Goal: Check status: Check status

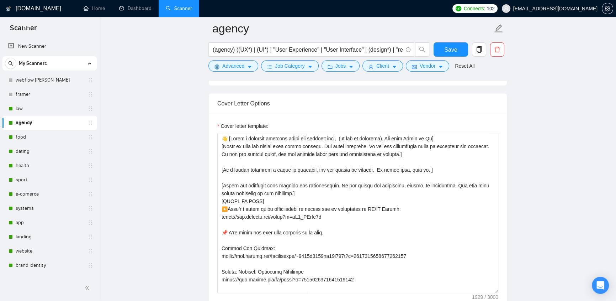
scroll to position [905, 0]
click at [579, 9] on span "[EMAIL_ADDRESS][DOMAIN_NAME]" at bounding box center [555, 9] width 84 height 0
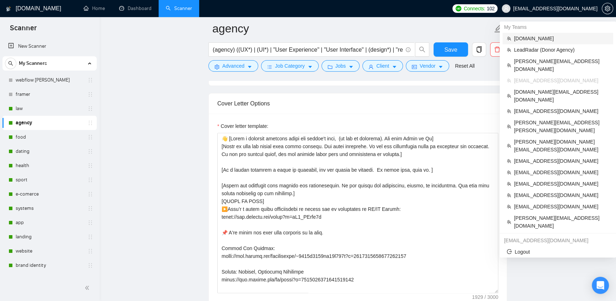
click at [518, 38] on span "[DOMAIN_NAME]" at bounding box center [561, 39] width 95 height 8
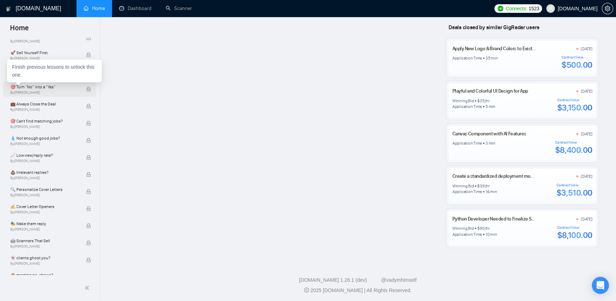
scroll to position [607, 0]
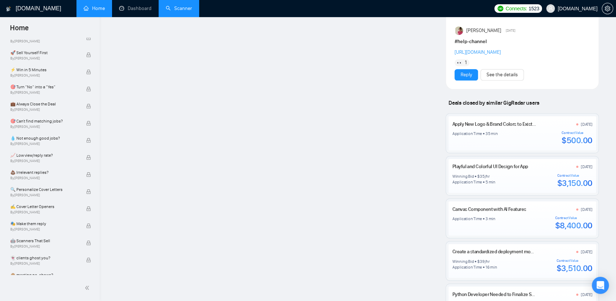
click at [180, 11] on link "Scanner" at bounding box center [179, 8] width 26 height 6
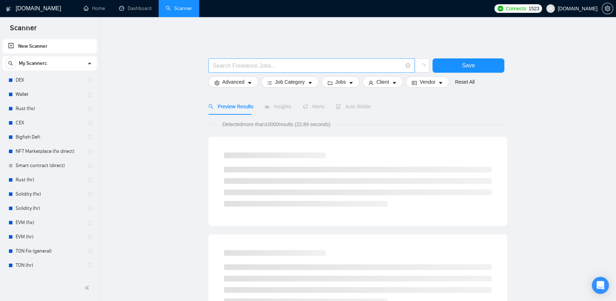
click at [334, 61] on input "text" at bounding box center [308, 65] width 190 height 9
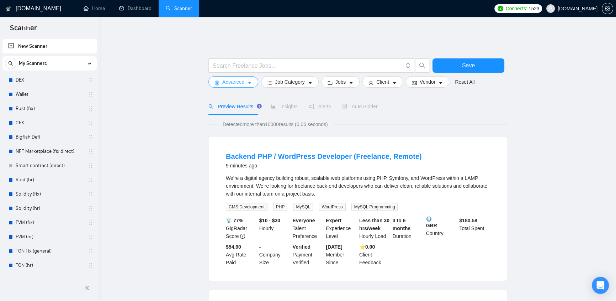
click at [248, 80] on icon "caret-down" at bounding box center [249, 82] width 5 height 5
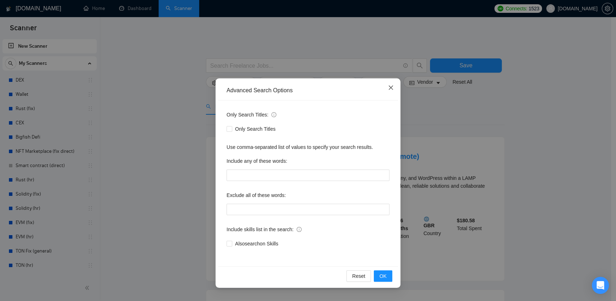
click at [393, 89] on icon "close" at bounding box center [391, 88] width 6 height 6
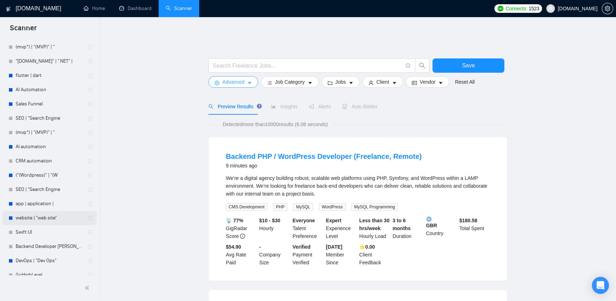
scroll to position [1056, 0]
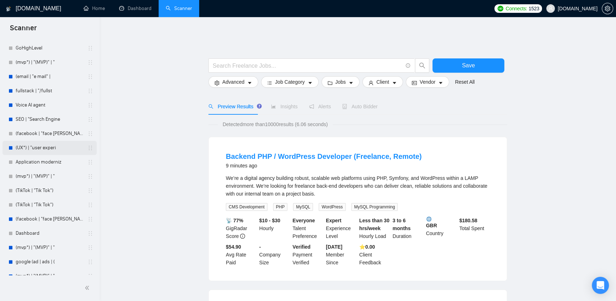
click at [28, 146] on link "(UX*) | "user experi" at bounding box center [50, 147] width 68 height 14
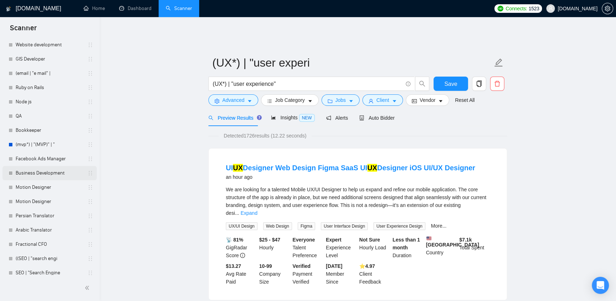
scroll to position [2188, 0]
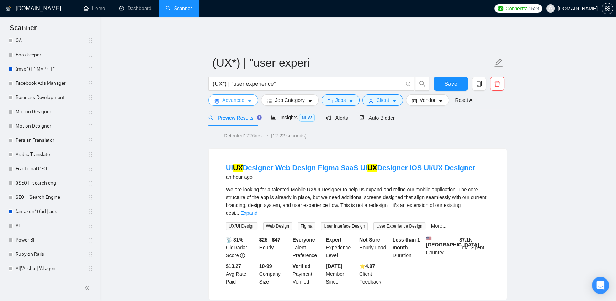
click at [237, 96] on span "Advanced" at bounding box center [233, 100] width 22 height 8
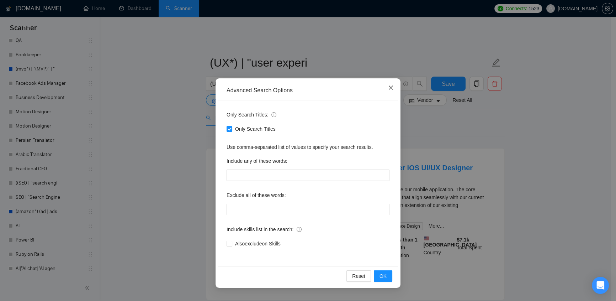
click at [392, 90] on icon "close" at bounding box center [391, 88] width 6 height 6
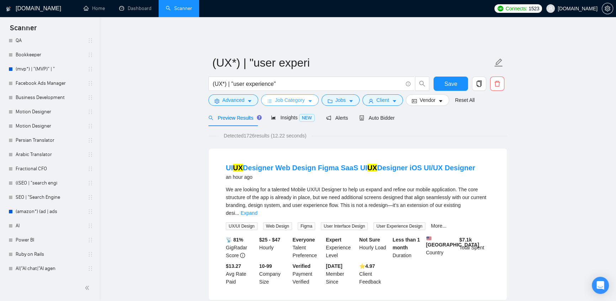
click at [289, 96] on span "Job Category" at bounding box center [290, 100] width 30 height 8
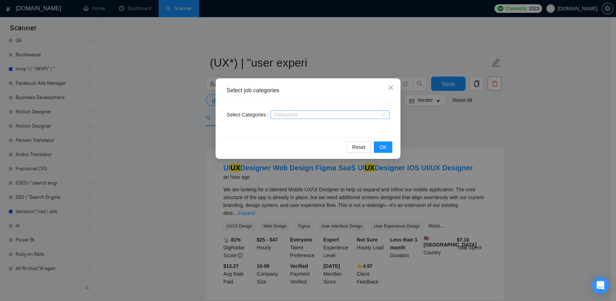
click at [298, 115] on div at bounding box center [326, 115] width 108 height 6
click at [390, 85] on icon "close" at bounding box center [391, 88] width 6 height 6
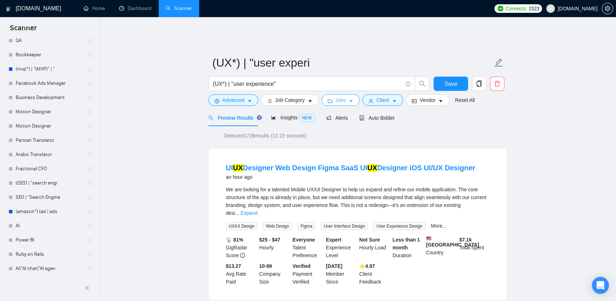
click at [343, 96] on span "Jobs" at bounding box center [340, 100] width 11 height 8
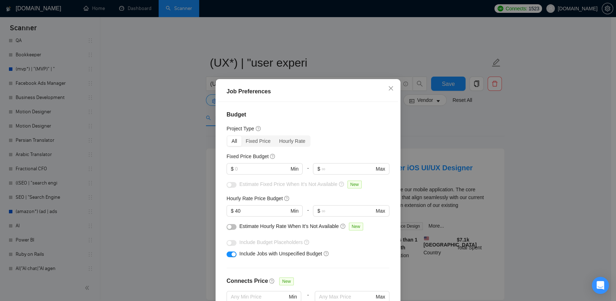
scroll to position [43, 0]
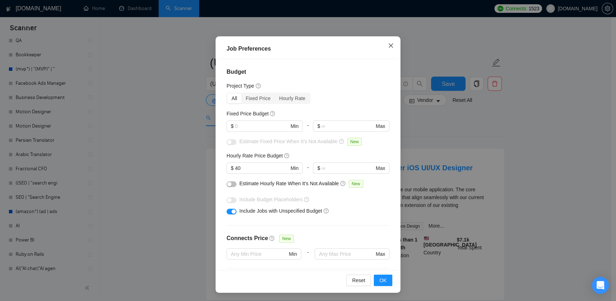
click at [393, 48] on span "Close" at bounding box center [390, 45] width 19 height 19
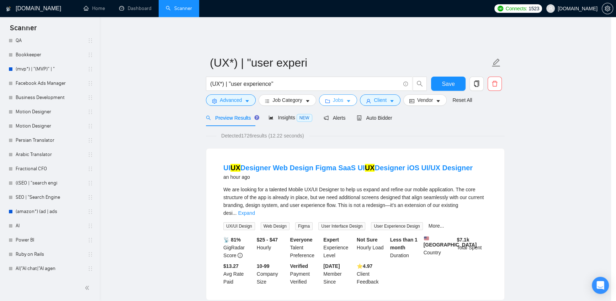
scroll to position [0, 0]
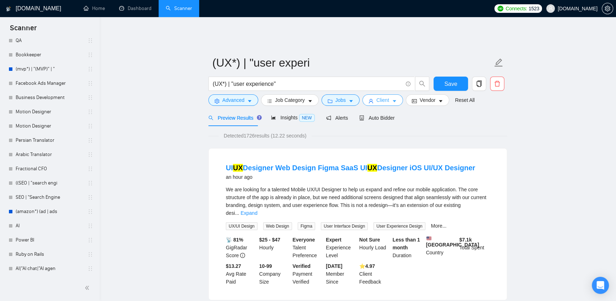
click at [379, 96] on span "Client" at bounding box center [382, 100] width 13 height 8
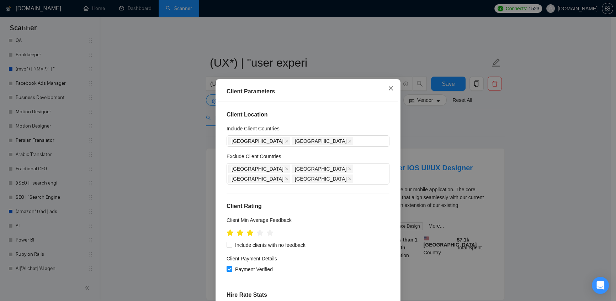
click at [389, 86] on icon "close" at bounding box center [391, 88] width 6 height 6
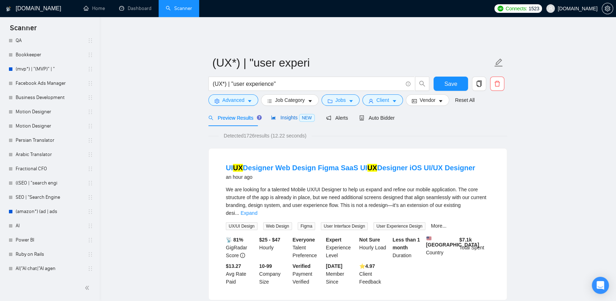
click at [283, 116] on div "Insights NEW" at bounding box center [292, 117] width 43 height 8
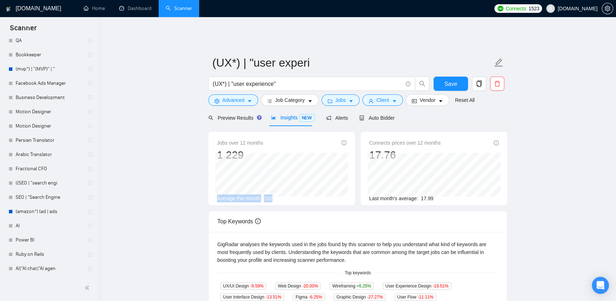
drag, startPoint x: 217, startPoint y: 195, endPoint x: 292, endPoint y: 194, distance: 75.0
click at [292, 194] on div "Jobs over 12 months 1 229 Average Per Month: 102" at bounding box center [282, 168] width 152 height 73
click at [378, 115] on span "Auto Bidder" at bounding box center [376, 118] width 35 height 6
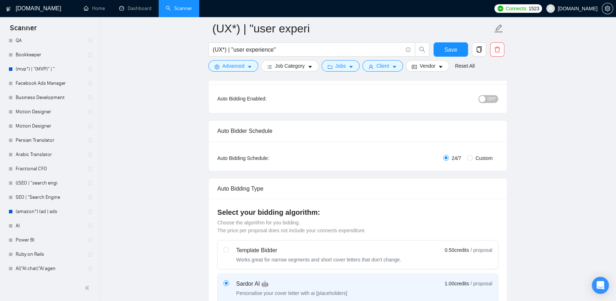
scroll to position [151, 0]
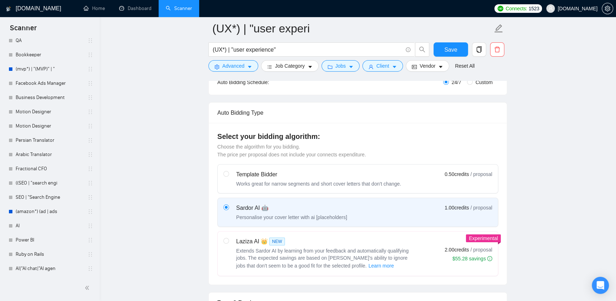
click at [320, 205] on label "Sardor AI 🤖 Personalise your cover letter with ai [placeholders] 1.00 credits /…" at bounding box center [358, 212] width 280 height 28
click at [228, 205] on input "radio" at bounding box center [225, 206] width 5 height 5
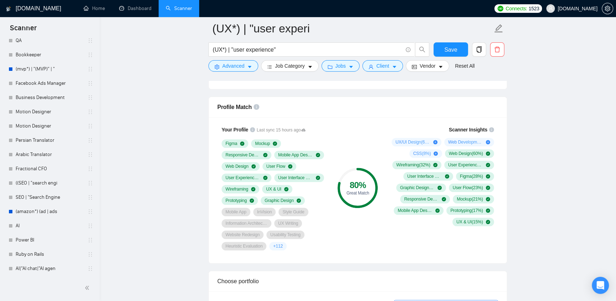
scroll to position [377, 0]
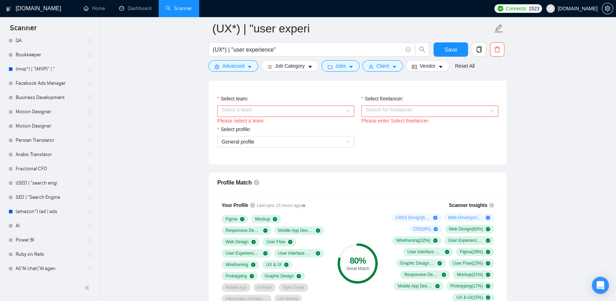
click at [309, 107] on input "Select team:" at bounding box center [283, 111] width 123 height 11
click at [375, 106] on input "Select freelancer:" at bounding box center [427, 111] width 123 height 11
click at [323, 156] on div "Select team: Select a team Please select a team Select freelancer: Search for f…" at bounding box center [358, 125] width 298 height 78
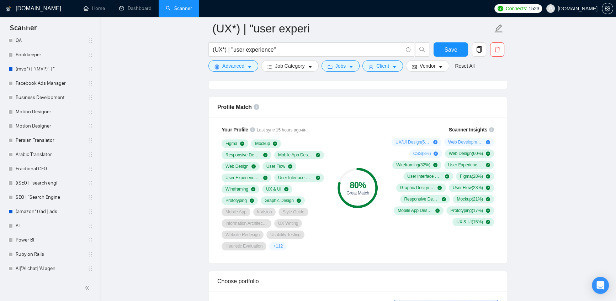
drag, startPoint x: 280, startPoint y: 155, endPoint x: 267, endPoint y: 174, distance: 23.1
click at [272, 163] on div "Figma Mockup Responsive Design Mobile App Design Web Design User Flow User Expe…" at bounding box center [274, 194] width 105 height 111
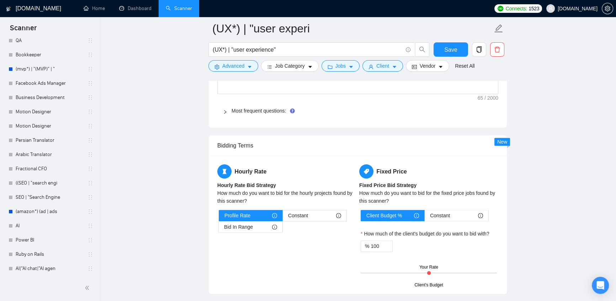
scroll to position [905, 0]
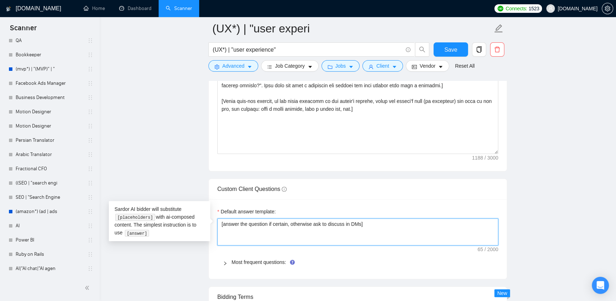
drag, startPoint x: 309, startPoint y: 212, endPoint x: 218, endPoint y: 215, distance: 91.4
click at [218, 218] on textarea "[answer the question if certain, otherwise ask to discuss in DMs]" at bounding box center [357, 231] width 281 height 27
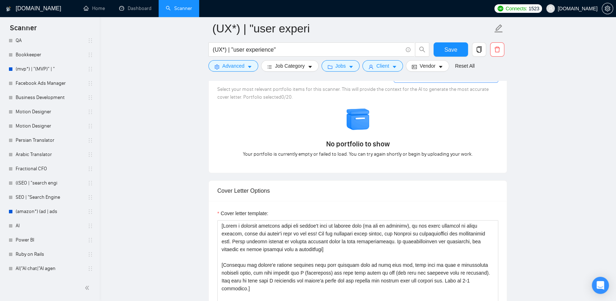
scroll to position [1056, 0]
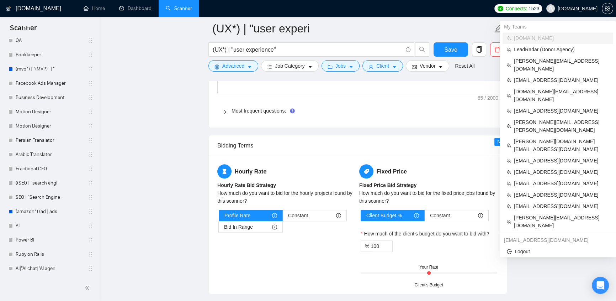
click at [580, 9] on span "[DOMAIN_NAME]" at bounding box center [578, 9] width 40 height 0
click at [538, 107] on span "[EMAIL_ADDRESS][DOMAIN_NAME]" at bounding box center [561, 111] width 95 height 8
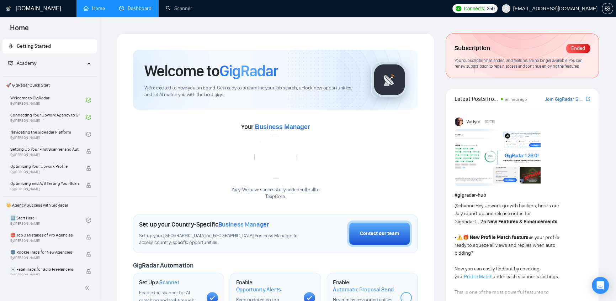
click at [141, 11] on link "Dashboard" at bounding box center [135, 8] width 32 height 6
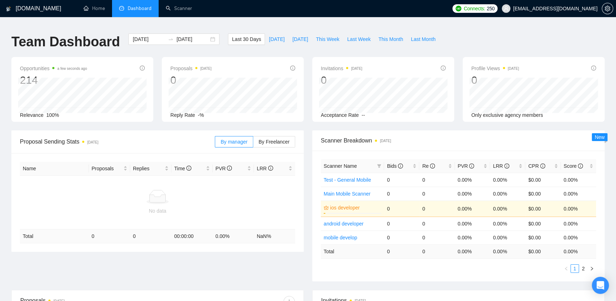
click at [554, 9] on span "[EMAIL_ADDRESS][DOMAIN_NAME]" at bounding box center [555, 9] width 84 height 0
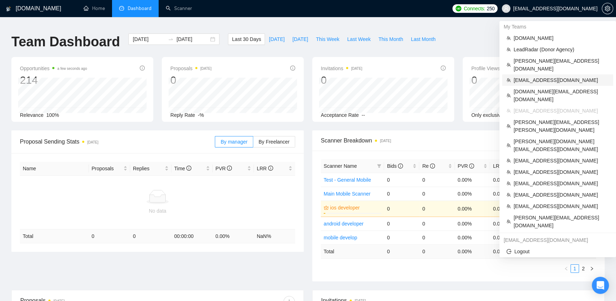
click at [533, 76] on span "[EMAIL_ADDRESS][DOMAIN_NAME]" at bounding box center [561, 80] width 95 height 8
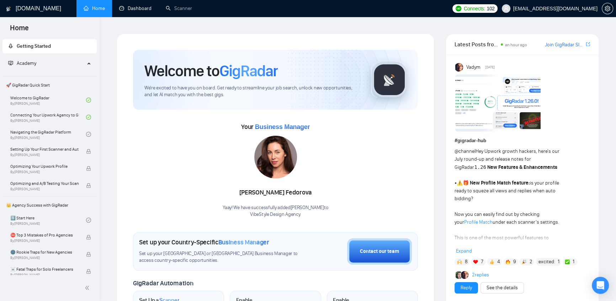
drag, startPoint x: 135, startPoint y: 4, endPoint x: 171, endPoint y: 27, distance: 43.1
click at [135, 5] on link "Dashboard" at bounding box center [135, 8] width 32 height 6
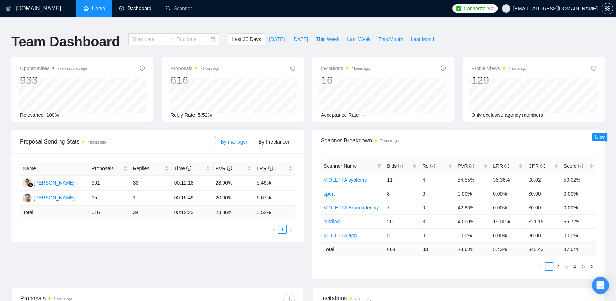
type input "[DATE]"
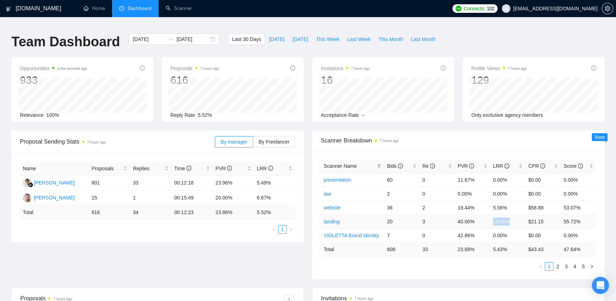
drag, startPoint x: 488, startPoint y: 217, endPoint x: 516, endPoint y: 216, distance: 28.5
click at [516, 216] on tr "landing 20 3 40.00% 15.00% $21.15 55.72%" at bounding box center [458, 221] width 275 height 14
drag, startPoint x: 385, startPoint y: 217, endPoint x: 511, endPoint y: 217, distance: 126.3
click at [511, 217] on tr "landing 20 3 40.00% 15.00% $21.15 55.72%" at bounding box center [458, 221] width 275 height 14
drag, startPoint x: 504, startPoint y: 204, endPoint x: 492, endPoint y: 205, distance: 12.5
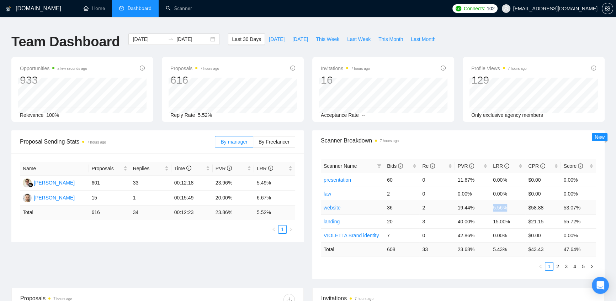
click at [492, 205] on td "5.56%" at bounding box center [507, 207] width 35 height 14
click at [511, 242] on td "5.43 %" at bounding box center [507, 249] width 35 height 14
drag, startPoint x: 509, startPoint y: 204, endPoint x: 493, endPoint y: 204, distance: 16.0
click at [493, 204] on td "5.56%" at bounding box center [507, 207] width 35 height 14
click at [508, 200] on td "5.56%" at bounding box center [507, 207] width 35 height 14
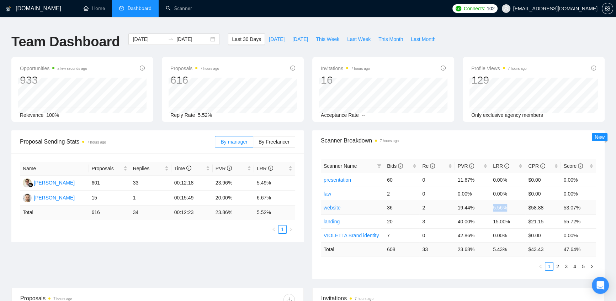
click at [511, 200] on td "5.56%" at bounding box center [507, 207] width 35 height 14
drag, startPoint x: 510, startPoint y: 201, endPoint x: 491, endPoint y: 198, distance: 19.1
click at [491, 200] on td "5.56%" at bounding box center [507, 207] width 35 height 14
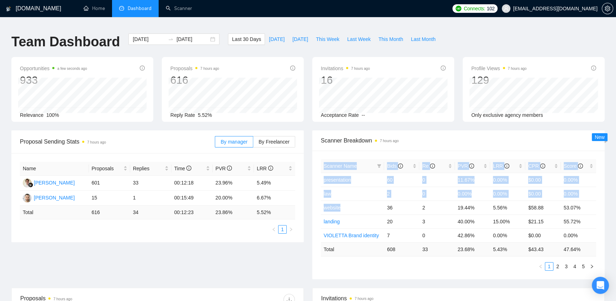
drag, startPoint x: 350, startPoint y: 201, endPoint x: 316, endPoint y: 197, distance: 33.6
click at [316, 197] on div "Scanner Name Bids Re PVR LRR CPR Score presentation 60 0 11.67% 0.00% $0.00 0.0…" at bounding box center [458, 214] width 292 height 128
click at [315, 200] on div "Scanner Name Bids Re PVR LRR CPR Score presentation 60 0 11.67% 0.00% $0.00 0.0…" at bounding box center [458, 214] width 292 height 128
click at [312, 202] on div "Scanner Breakdown 7 hours ago Scanner Name Bids Re PVR LRR CPR Score presentati…" at bounding box center [458, 204] width 301 height 149
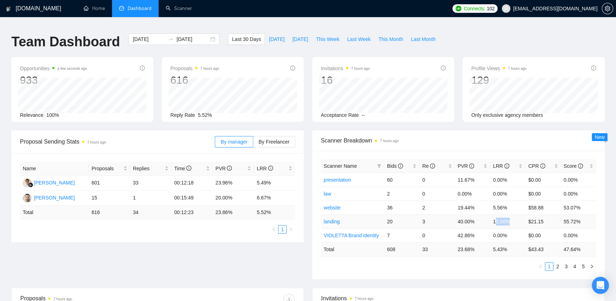
drag, startPoint x: 495, startPoint y: 217, endPoint x: 514, endPoint y: 217, distance: 19.6
click at [514, 217] on td "15.00%" at bounding box center [507, 221] width 35 height 14
click at [513, 217] on td "15.00%" at bounding box center [507, 221] width 35 height 14
drag, startPoint x: 498, startPoint y: 213, endPoint x: 492, endPoint y: 213, distance: 6.1
click at [492, 214] on td "15.00%" at bounding box center [507, 221] width 35 height 14
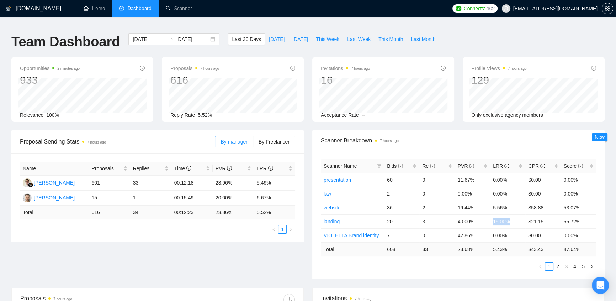
scroll to position [226, 0]
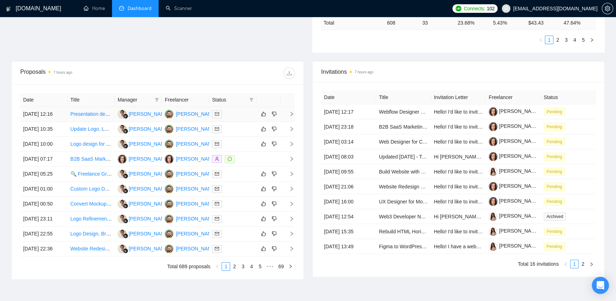
click at [230, 110] on div at bounding box center [233, 114] width 42 height 8
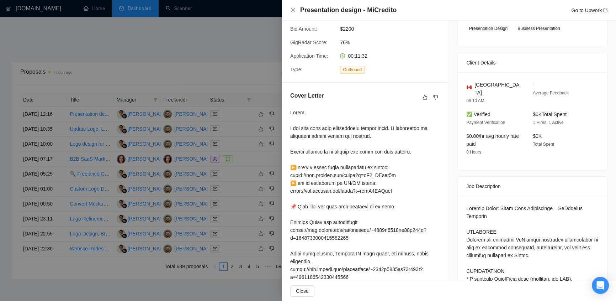
scroll to position [199, 0]
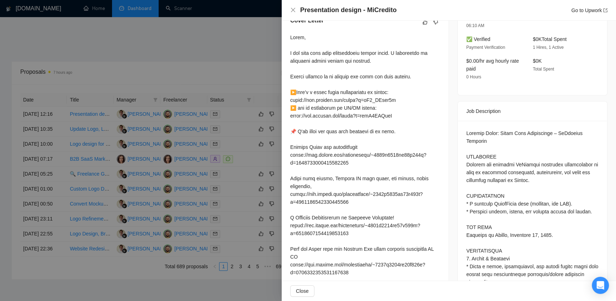
click at [268, 74] on div at bounding box center [308, 150] width 616 height 301
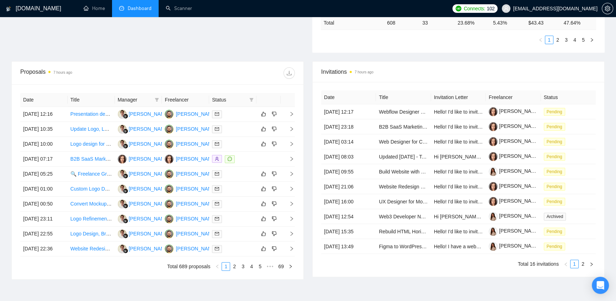
scroll to position [0, 0]
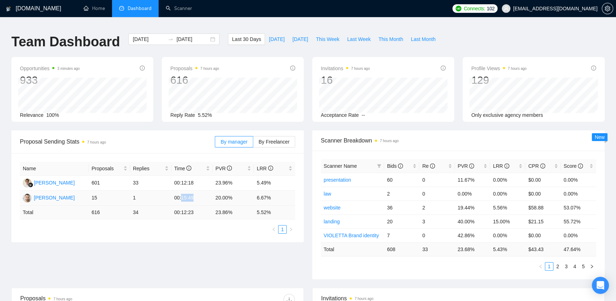
drag, startPoint x: 181, startPoint y: 190, endPoint x: 196, endPoint y: 195, distance: 15.9
click at [196, 195] on td "00:15:49" at bounding box center [191, 197] width 41 height 15
drag, startPoint x: 193, startPoint y: 205, endPoint x: 175, endPoint y: 202, distance: 18.8
click at [172, 205] on td "00:12:23" at bounding box center [191, 212] width 41 height 14
